Goal: Check status: Check status

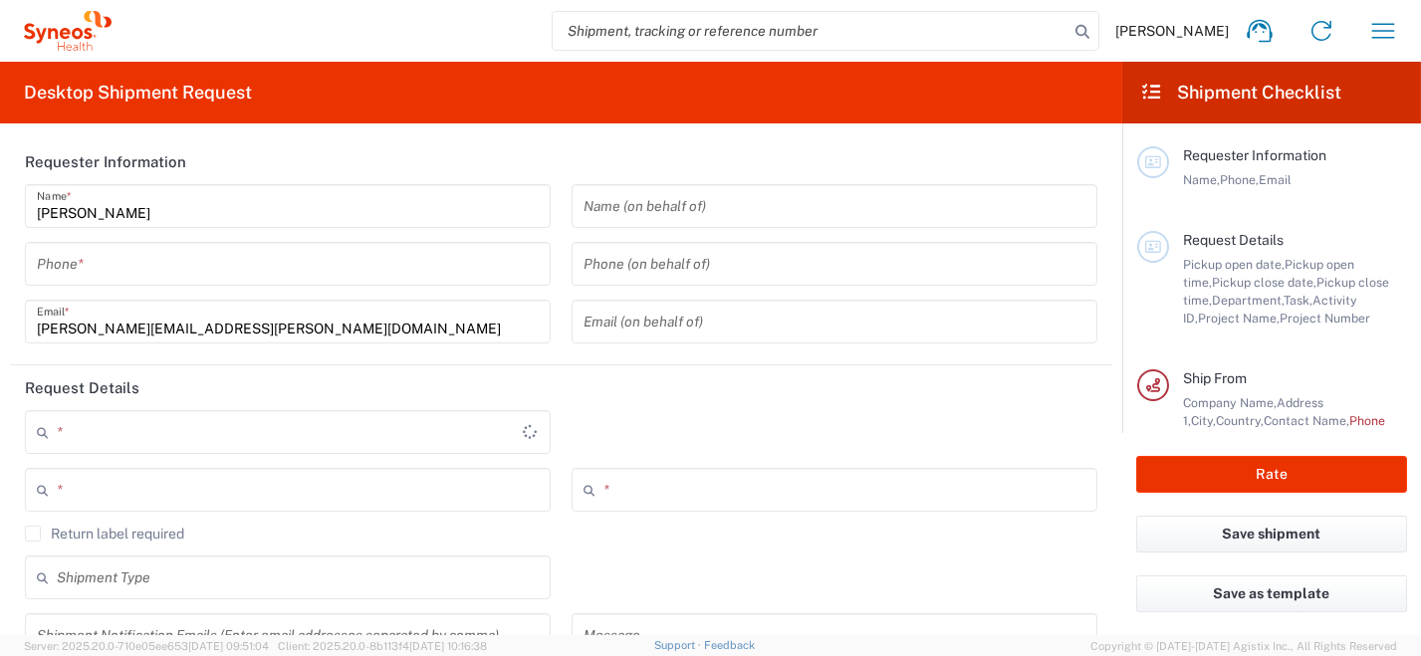
type input "8350"
type input "Italy"
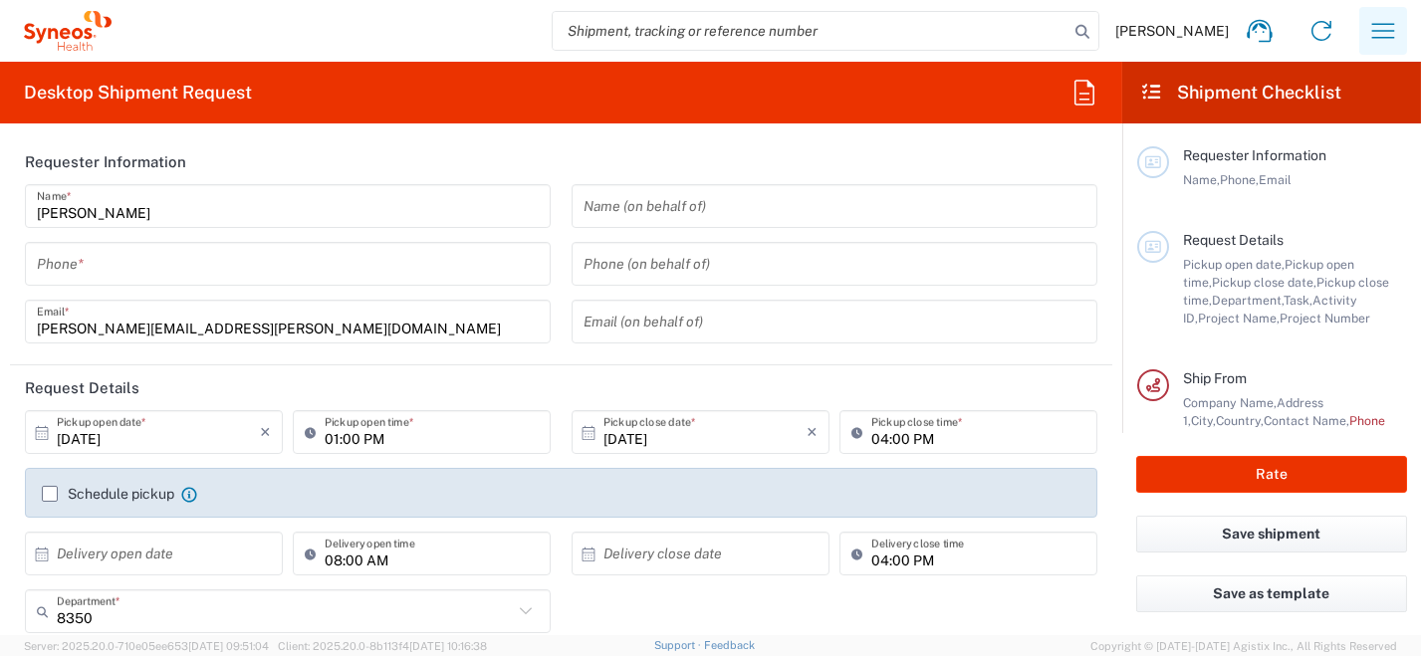
click at [1375, 33] on icon "button" at bounding box center [1383, 31] width 32 height 32
type input "Syneos Health Italy SRL"
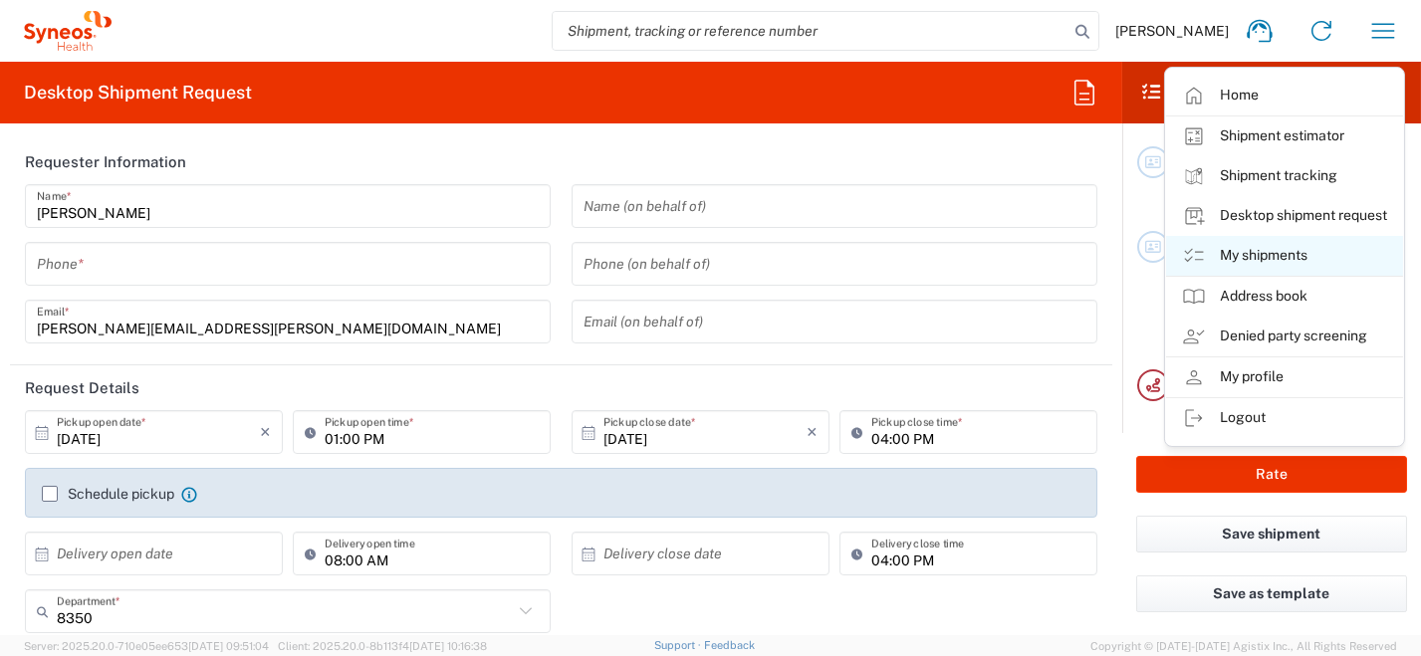
click at [1318, 257] on link "My shipments" at bounding box center [1284, 256] width 237 height 40
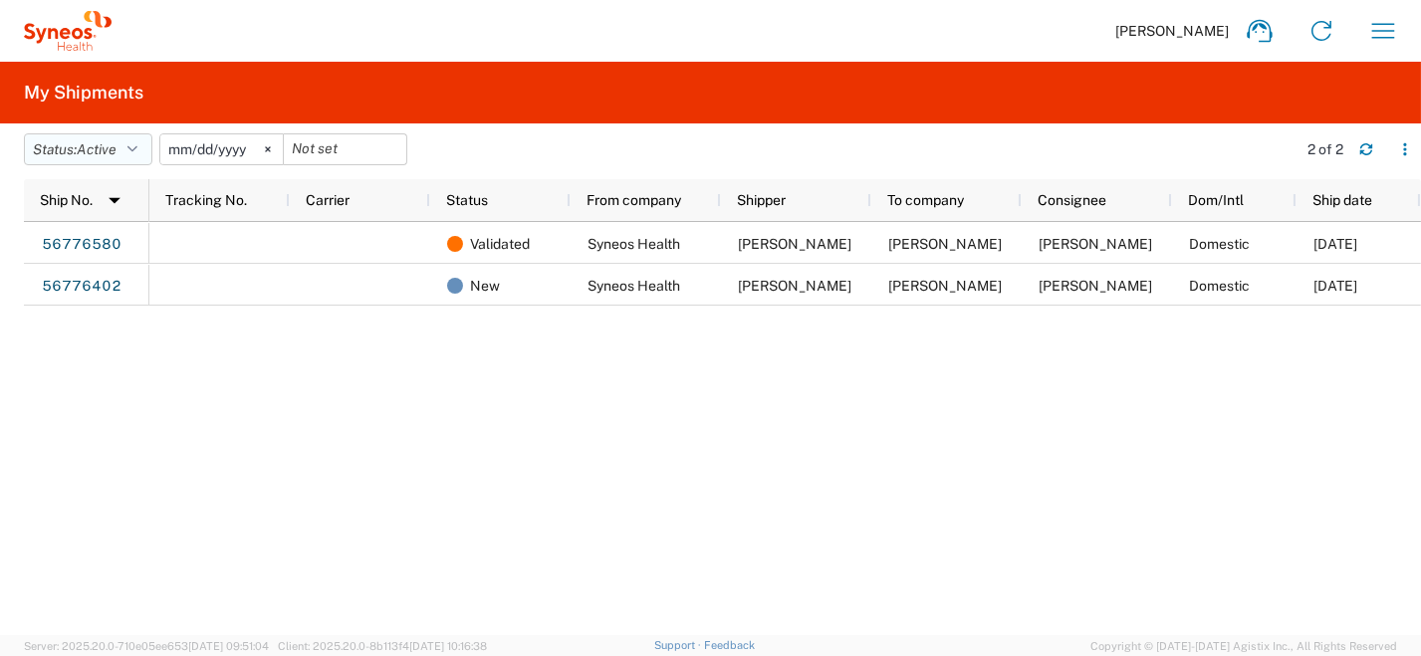
click at [144, 150] on button "Status: Active" at bounding box center [88, 149] width 128 height 32
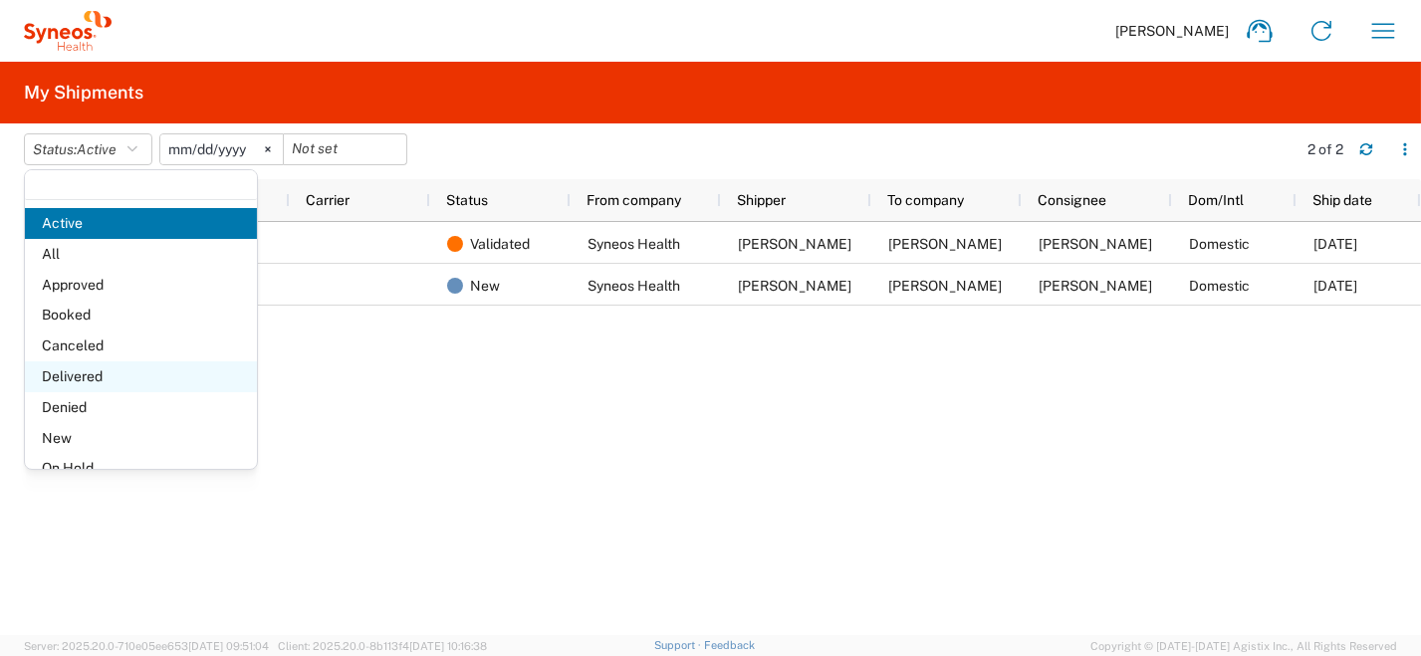
click at [142, 380] on span "Delivered" at bounding box center [141, 377] width 232 height 31
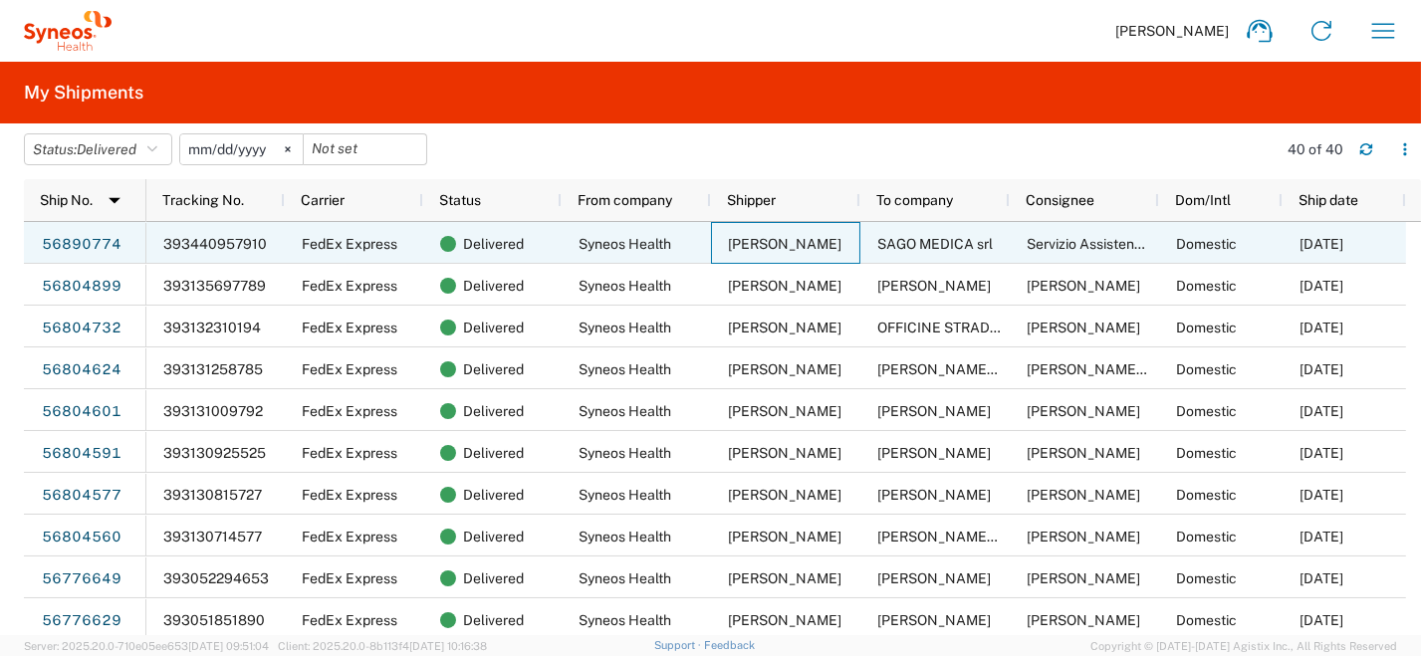
click at [816, 241] on span "Roberta Barberis" at bounding box center [785, 244] width 114 height 16
click at [898, 241] on span "SAGO MEDICA srl" at bounding box center [935, 244] width 116 height 16
click at [79, 243] on link "56890774" at bounding box center [82, 245] width 82 height 32
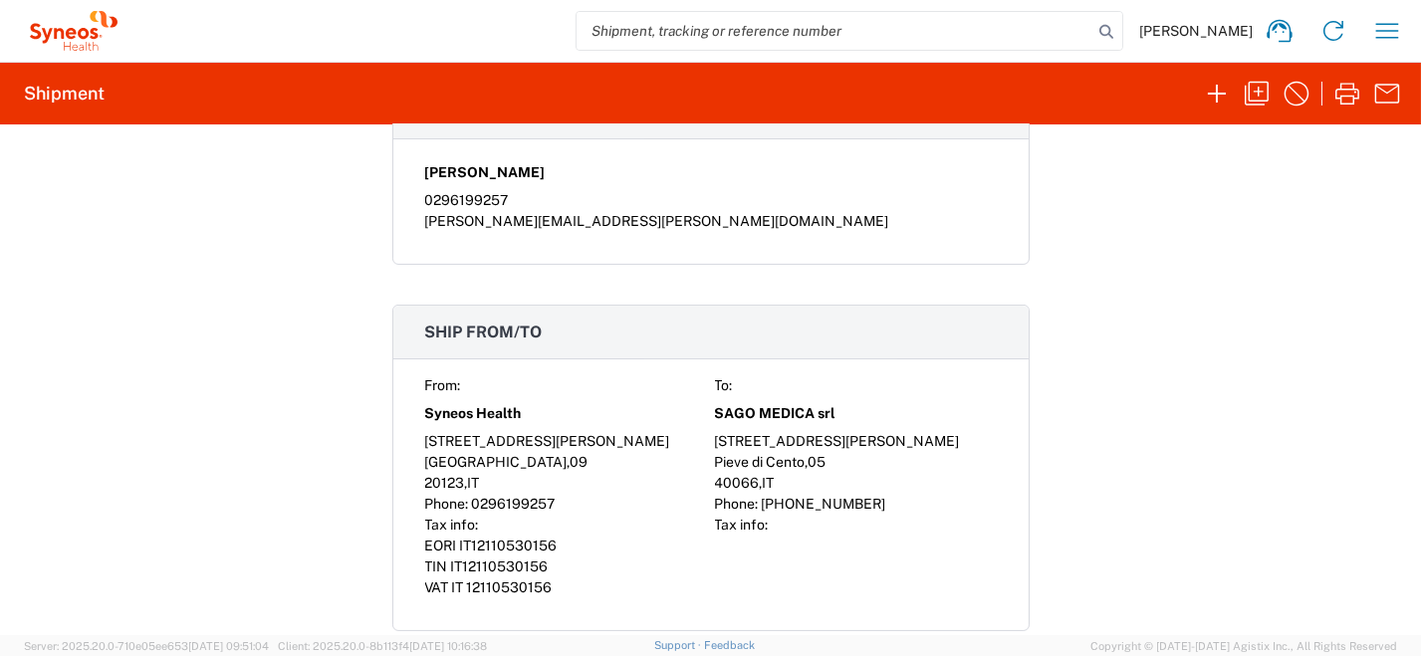
scroll to position [1095, 0]
